Goal: Transaction & Acquisition: Purchase product/service

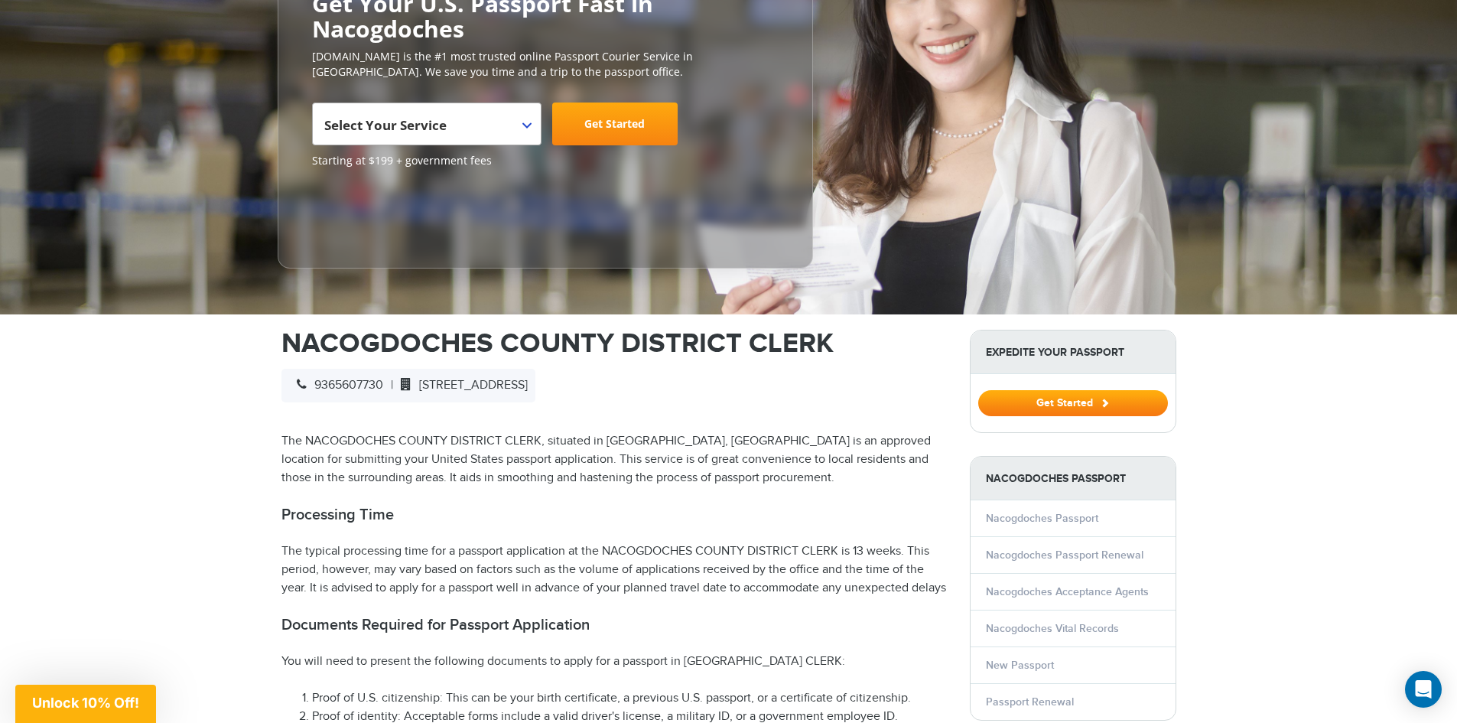
scroll to position [459, 0]
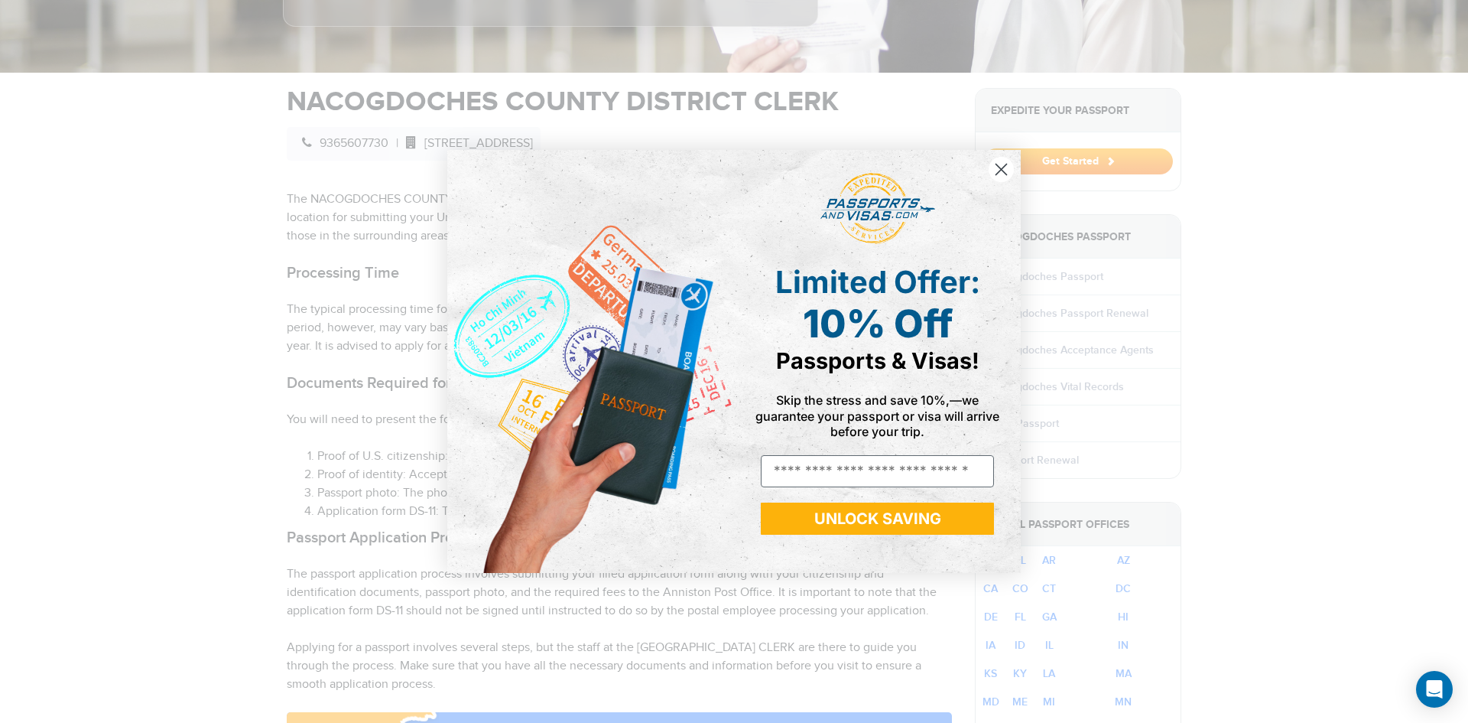
click at [1006, 165] on icon "Close dialog" at bounding box center [1001, 169] width 11 height 11
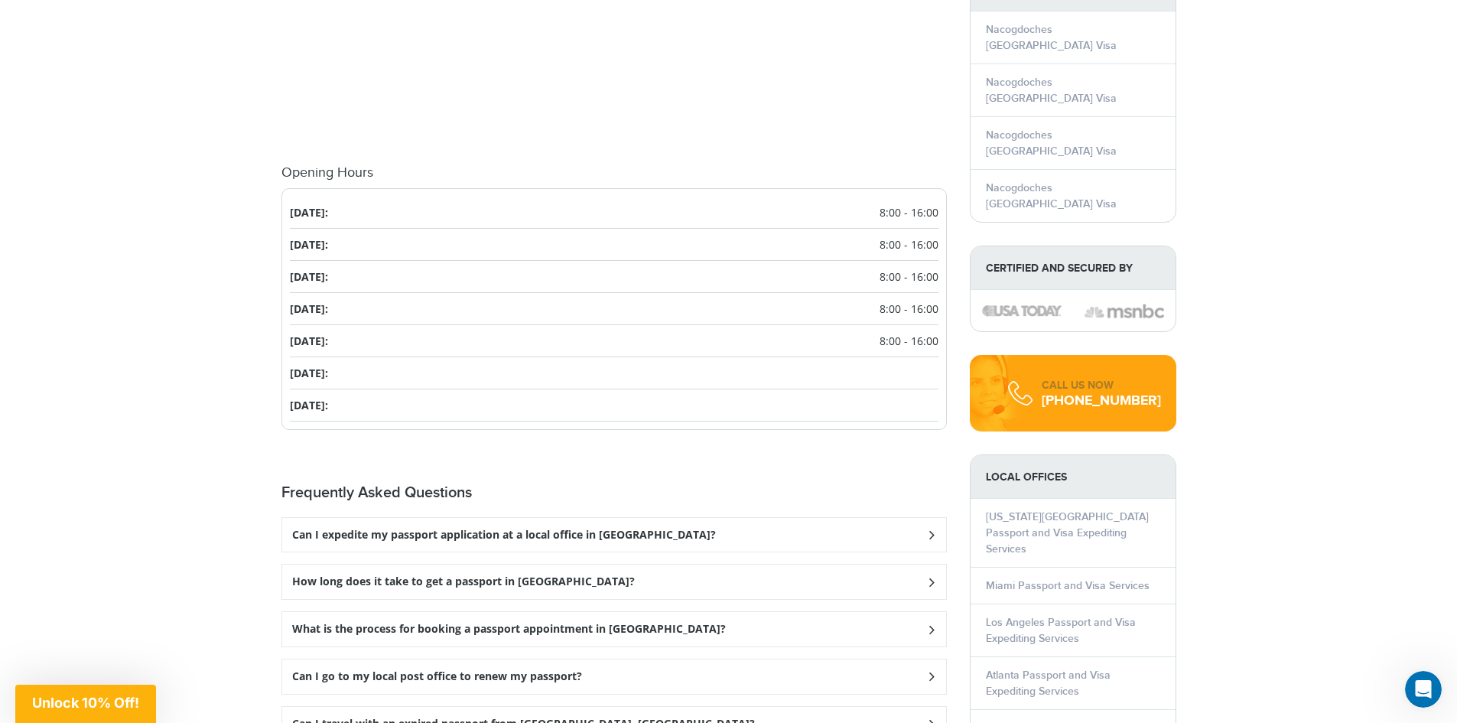
scroll to position [1682, 0]
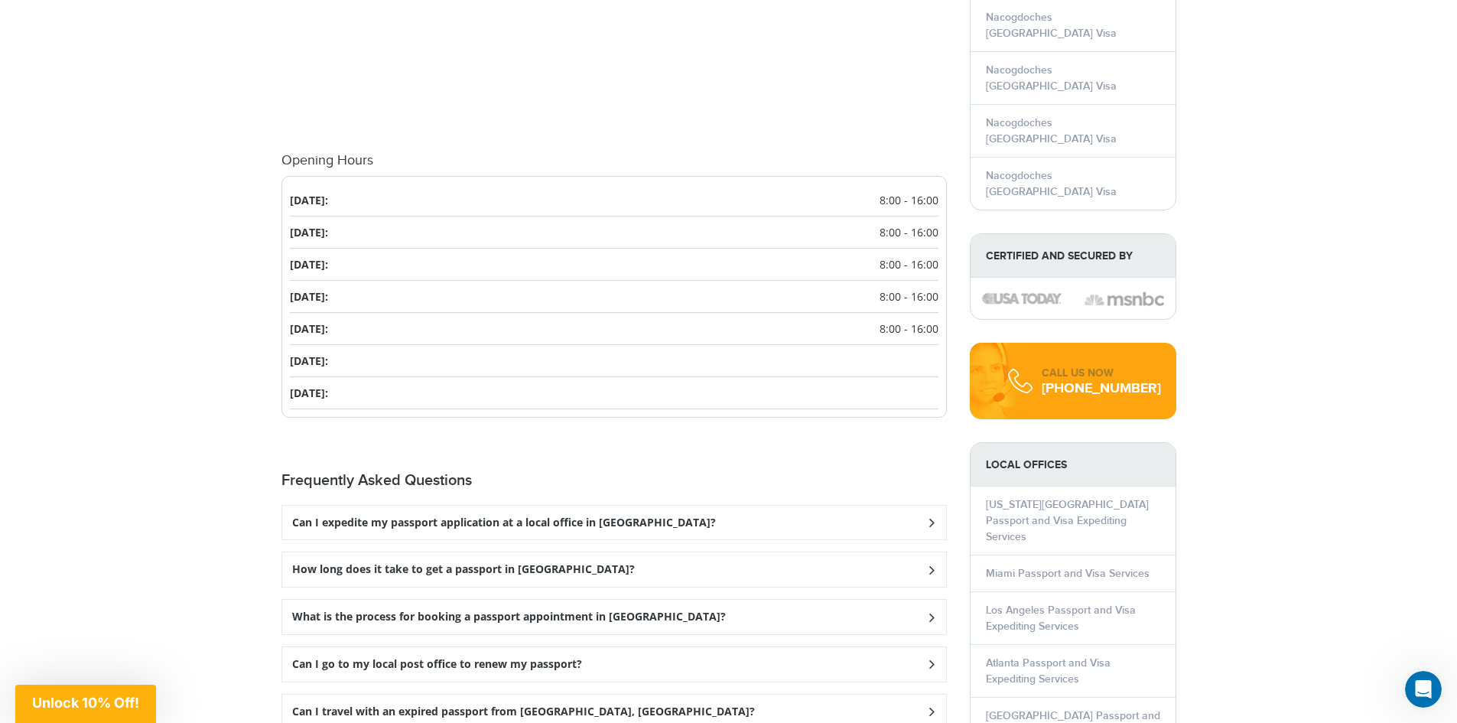
click at [359, 576] on h3 "How long does it take to get a passport in [GEOGRAPHIC_DATA]?" at bounding box center [463, 569] width 343 height 13
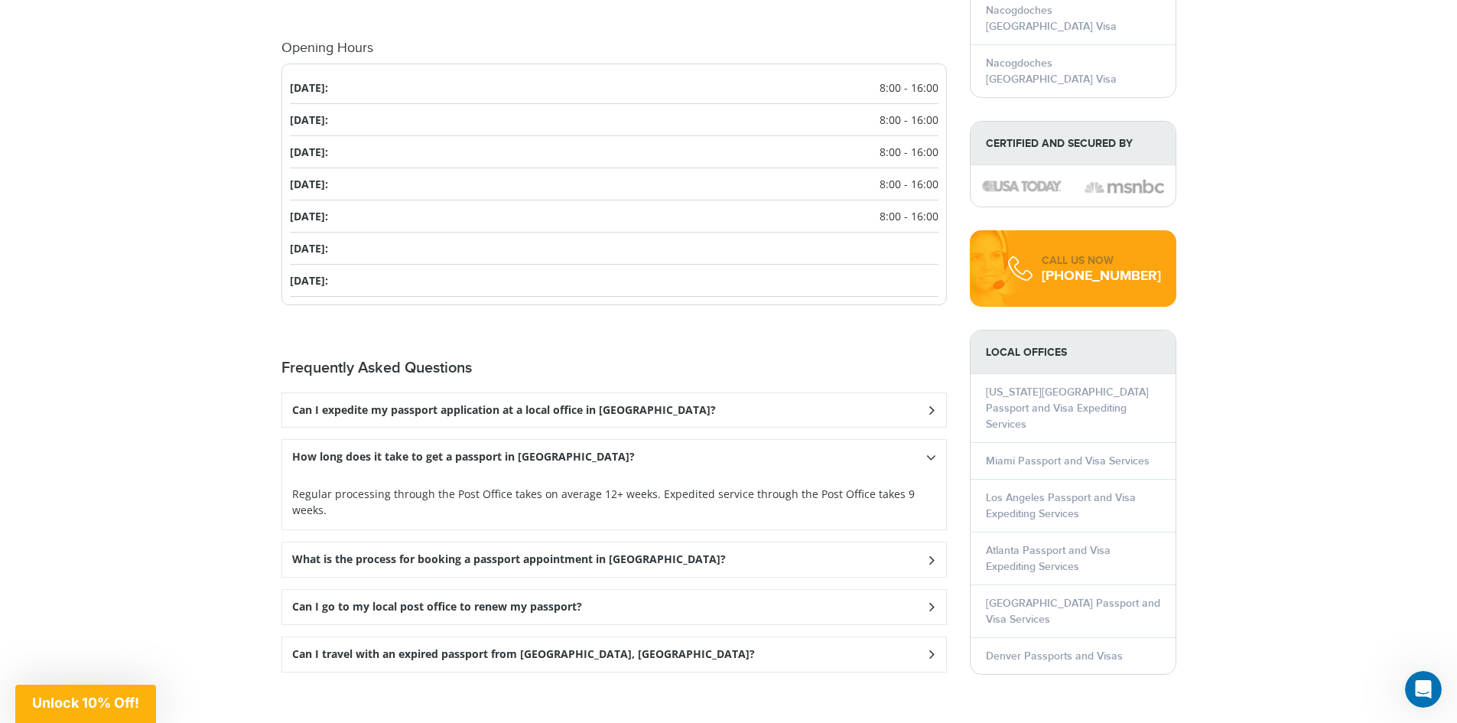
scroll to position [1835, 0]
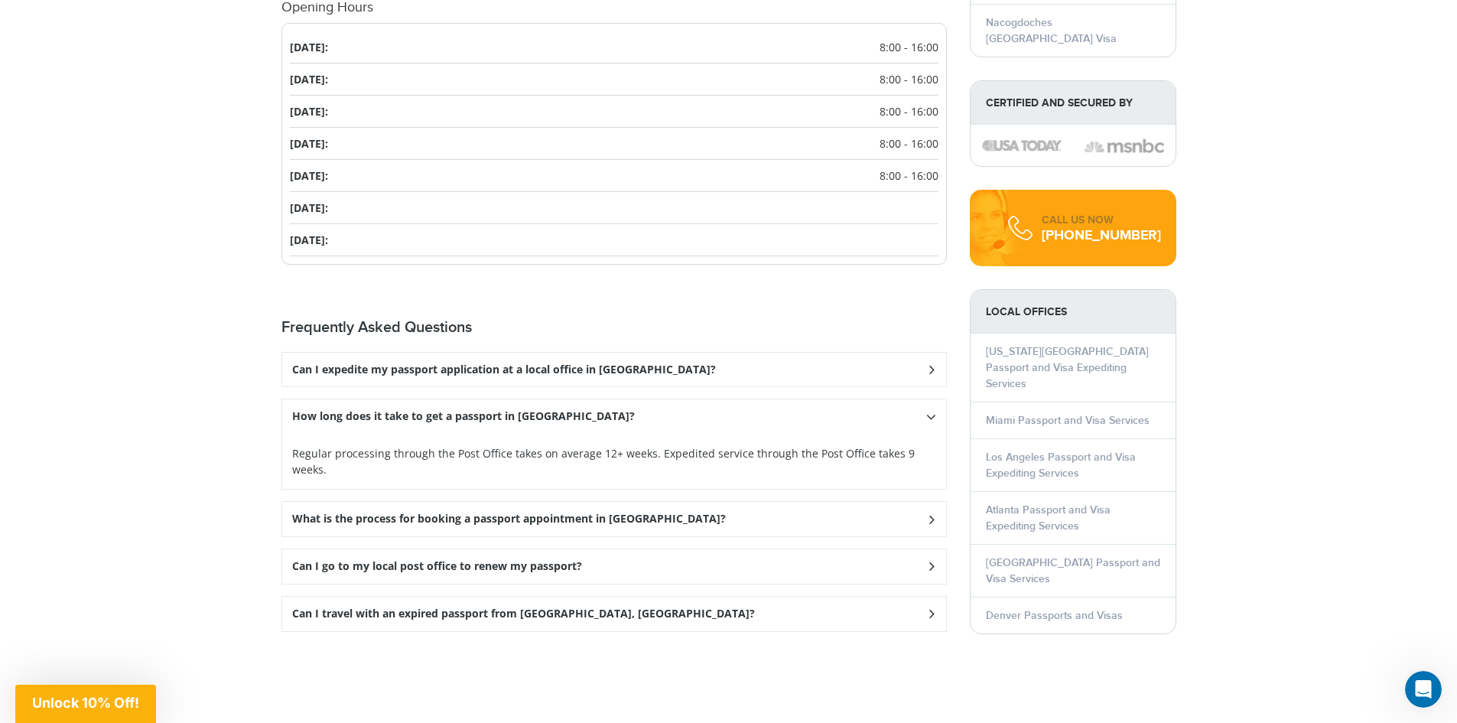
click at [339, 517] on h3 "What is the process for booking a passport appointment in [GEOGRAPHIC_DATA]?" at bounding box center [509, 518] width 434 height 13
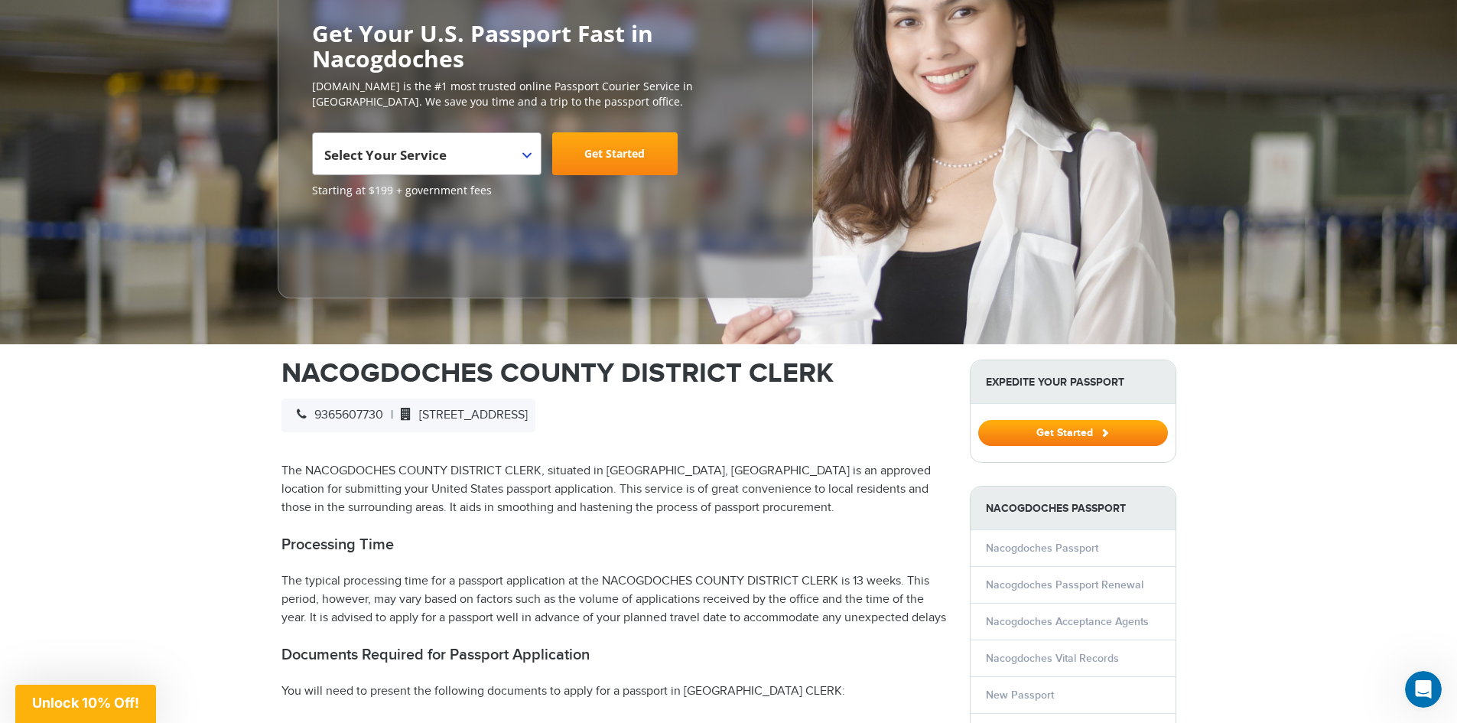
scroll to position [153, 0]
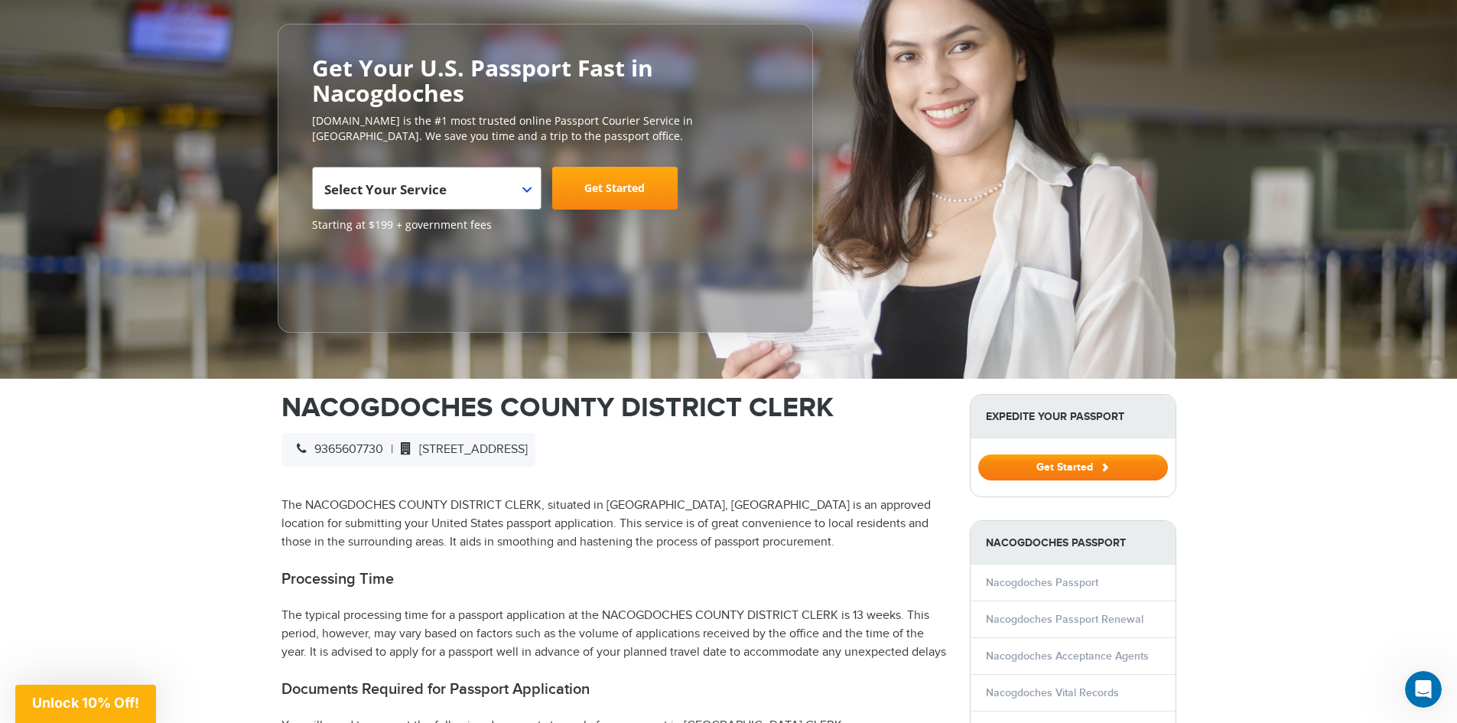
click at [1053, 462] on button "Get Started" at bounding box center [1073, 467] width 190 height 26
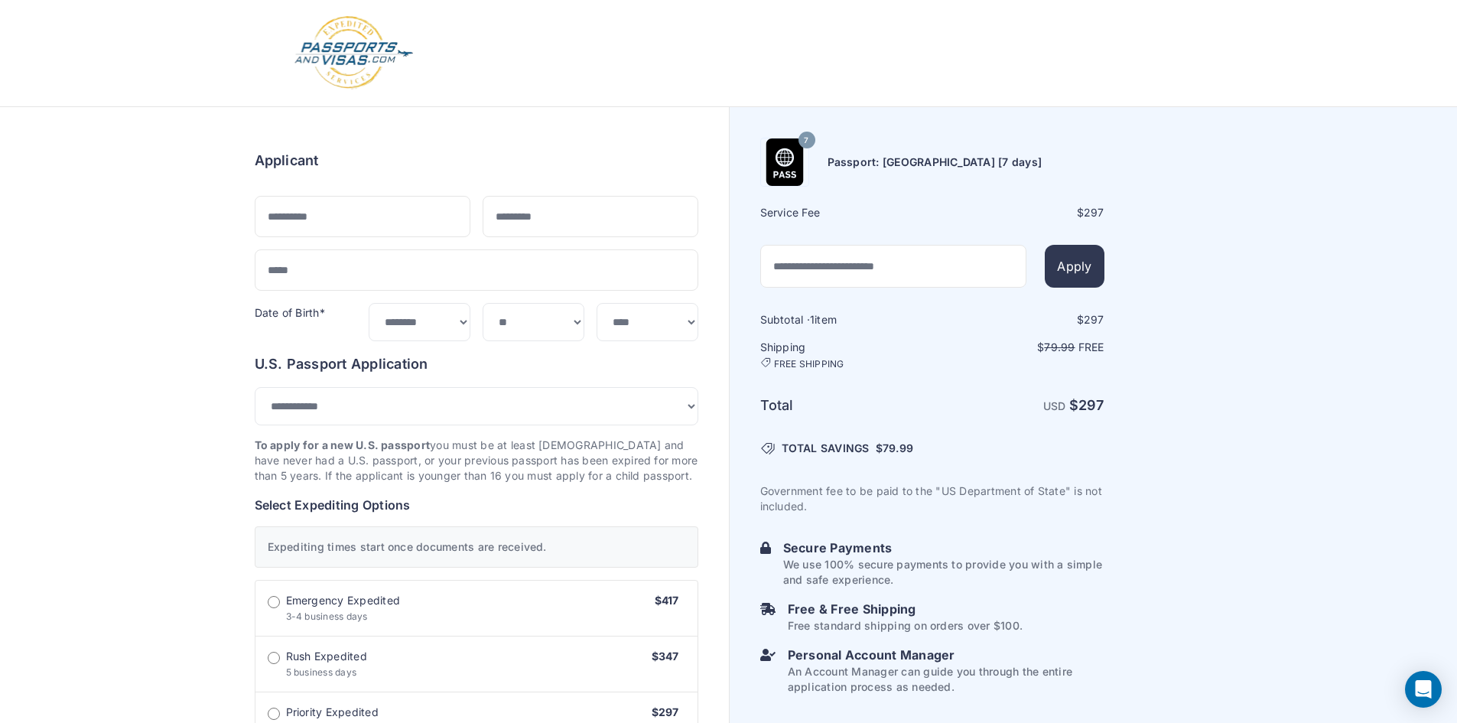
select select "***"
click at [309, 209] on input "text" at bounding box center [363, 216] width 216 height 41
click at [345, 219] on input "text" at bounding box center [363, 216] width 216 height 41
